Goal: Obtain resource: Obtain resource

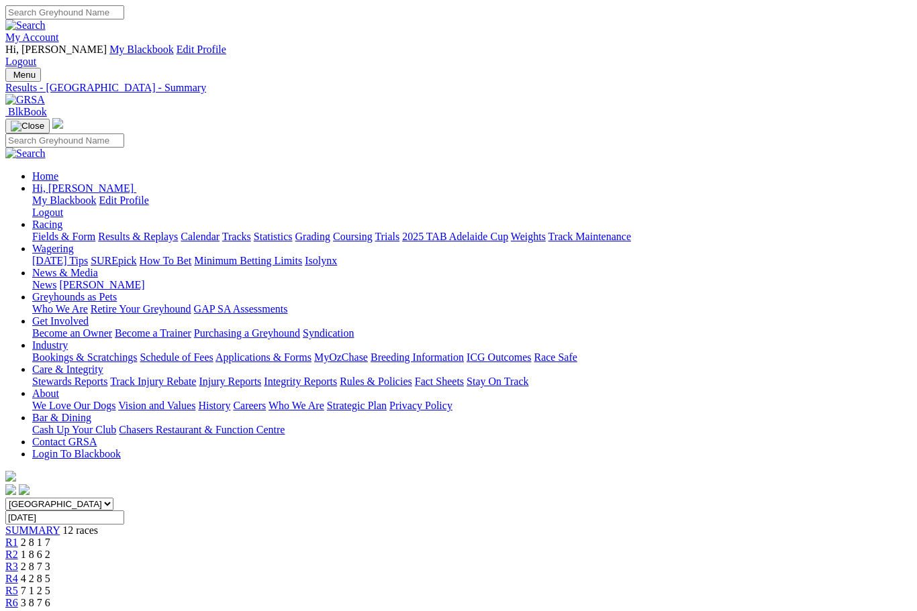
scroll to position [1493, 0]
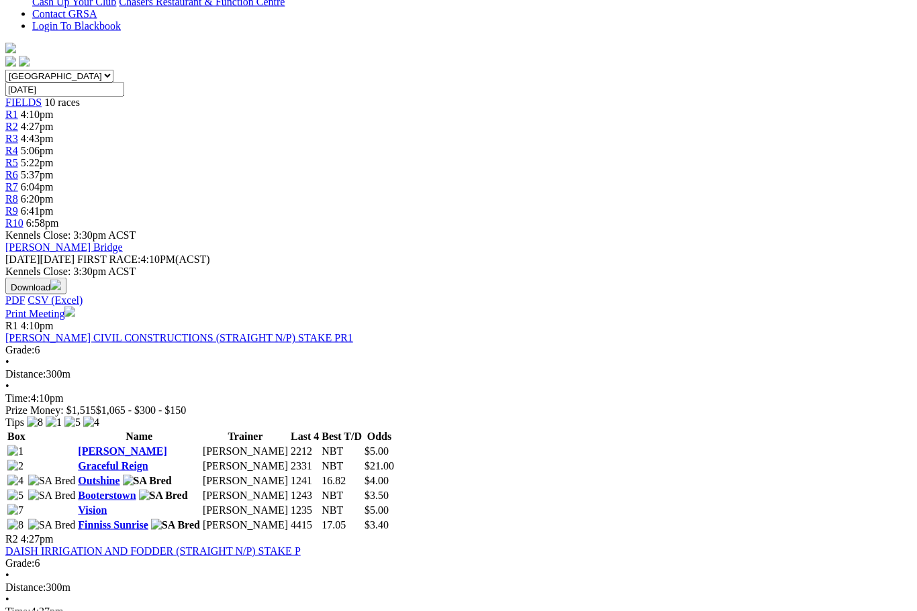
scroll to position [423, 0]
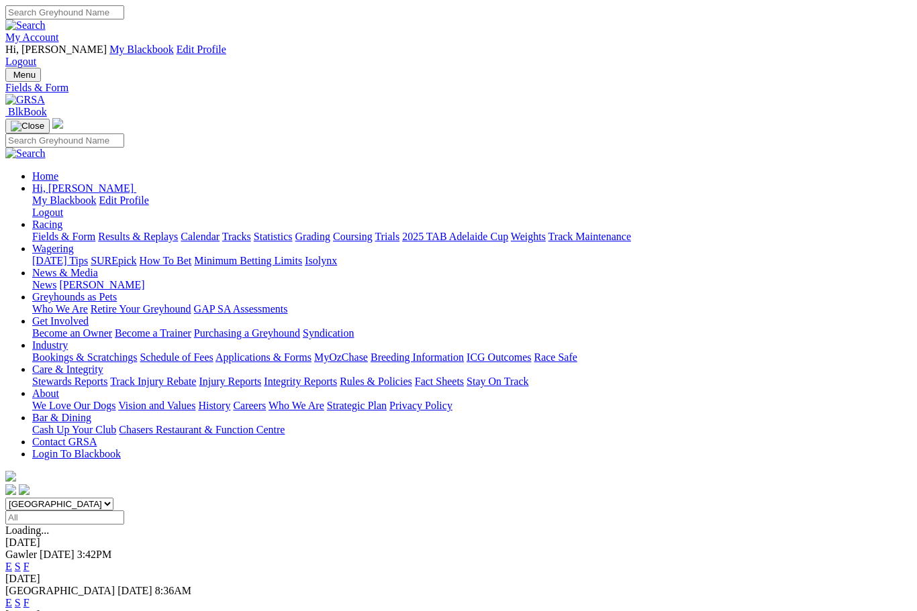
click at [103, 364] on link "Care & Integrity" at bounding box center [67, 369] width 71 height 11
click at [68, 340] on link "Industry" at bounding box center [50, 345] width 36 height 11
click at [311, 352] on link "Applications & Forms" at bounding box center [263, 357] width 96 height 11
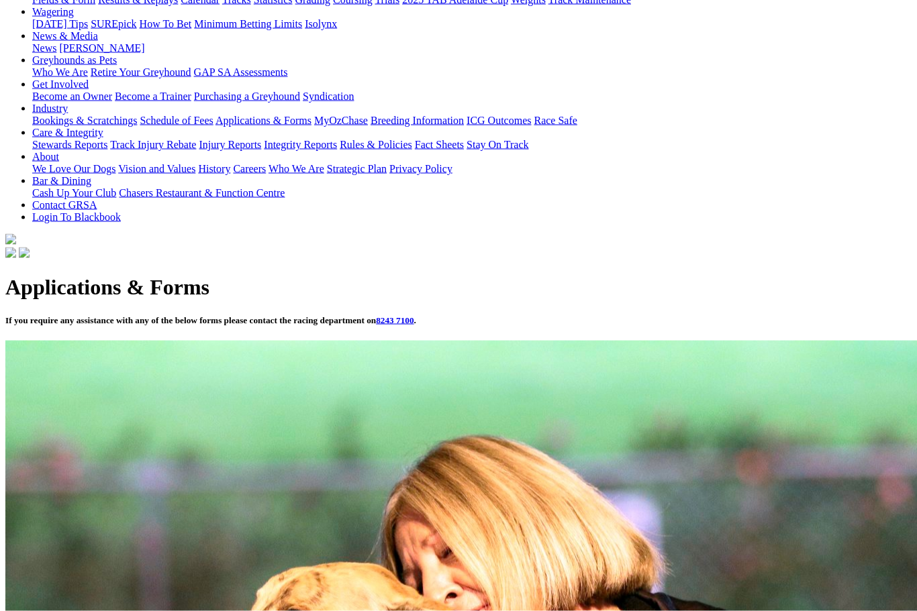
scroll to position [239, 0]
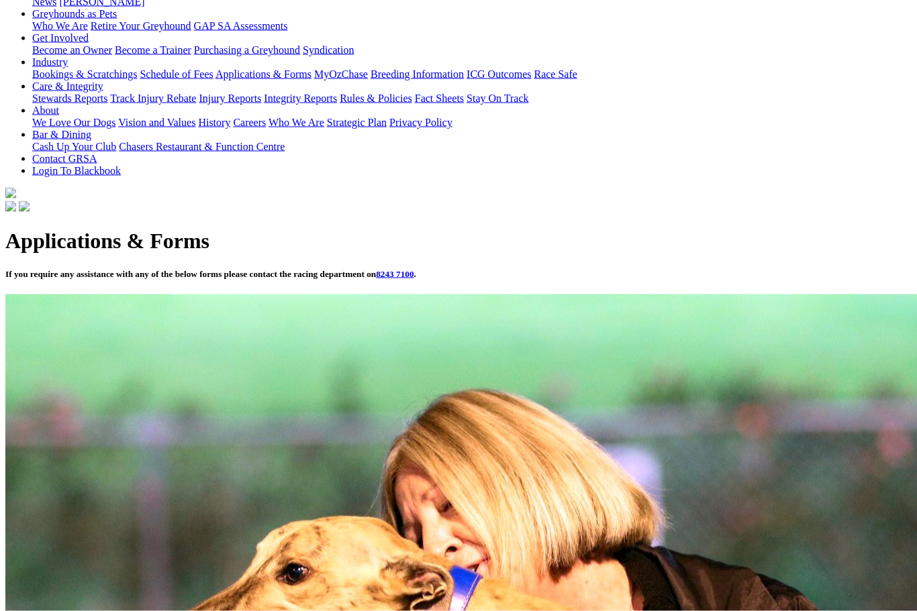
scroll to position [284, 0]
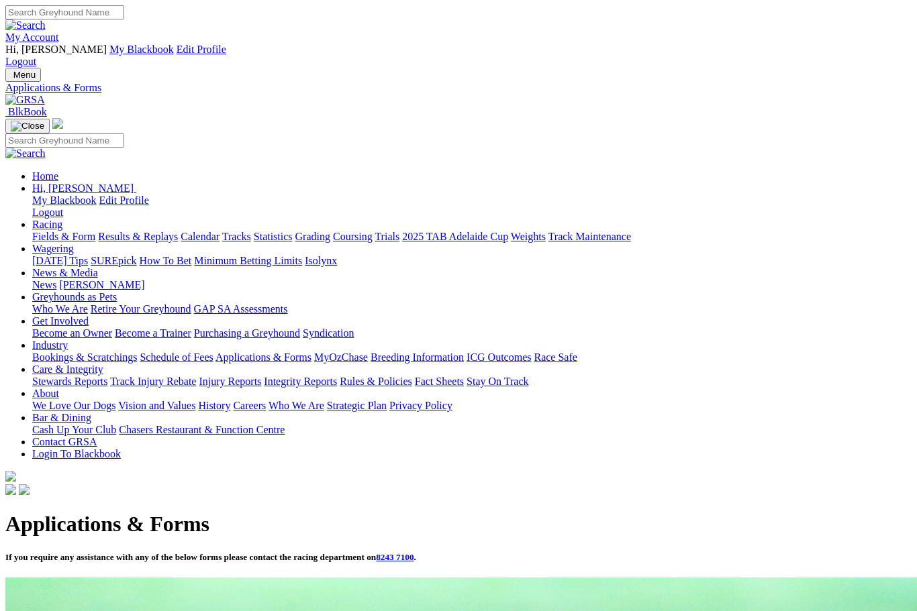
scroll to position [285, 0]
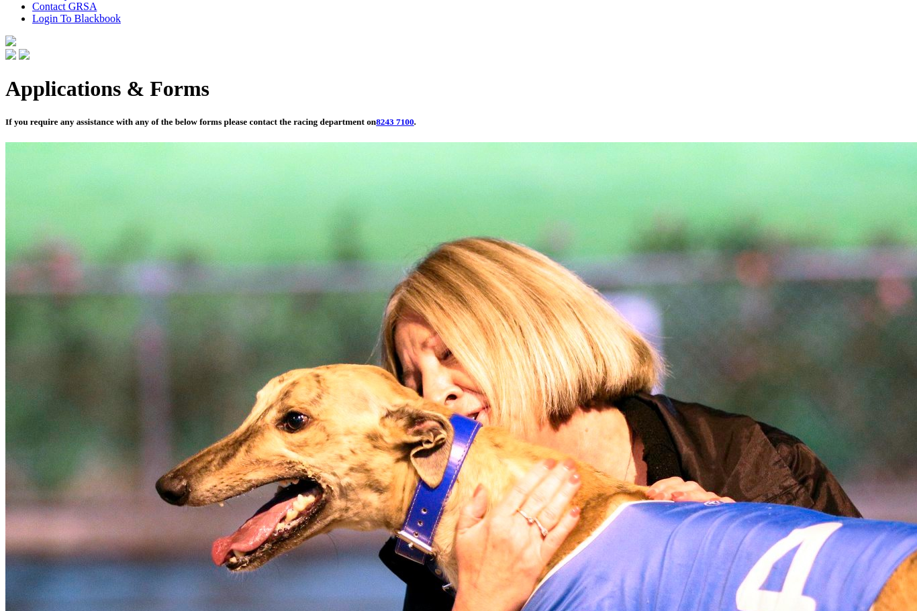
scroll to position [450, 0]
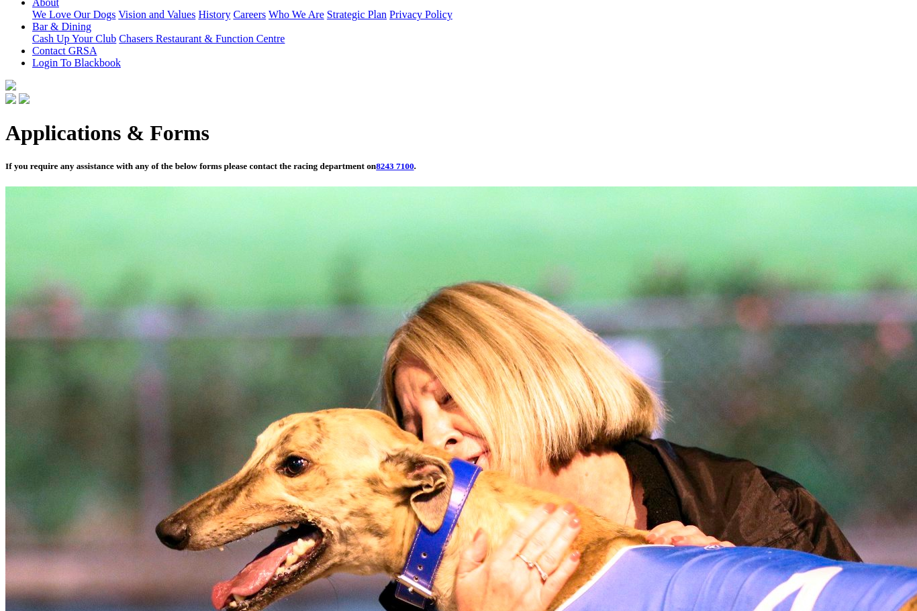
scroll to position [390, 0]
